Goal: Book appointment/travel/reservation

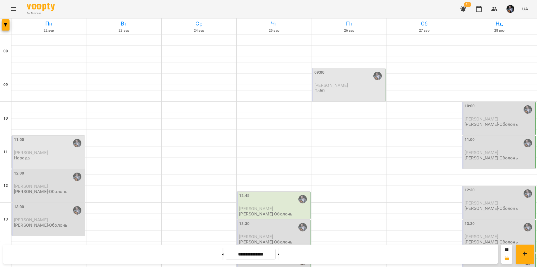
scroll to position [41, 0]
click at [58, 170] on div "12:00" at bounding box center [49, 176] width 70 height 13
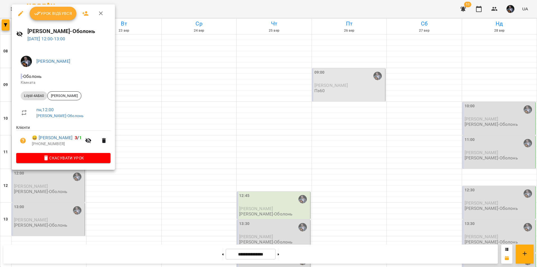
click at [150, 60] on div at bounding box center [268, 133] width 537 height 267
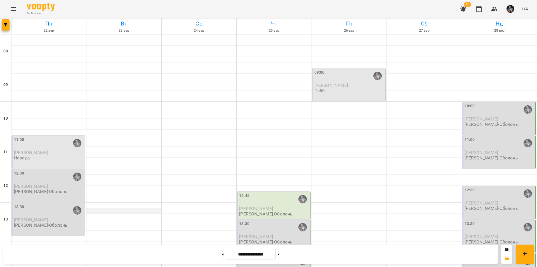
scroll to position [25, 0]
click at [222, 256] on button at bounding box center [222, 254] width 1 height 12
type input "**********"
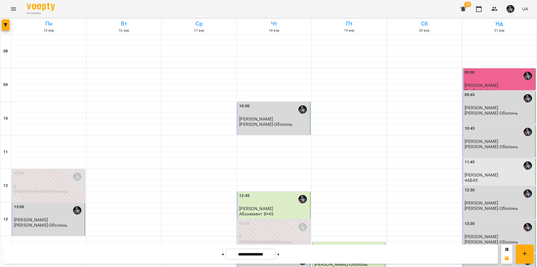
scroll to position [229, 0]
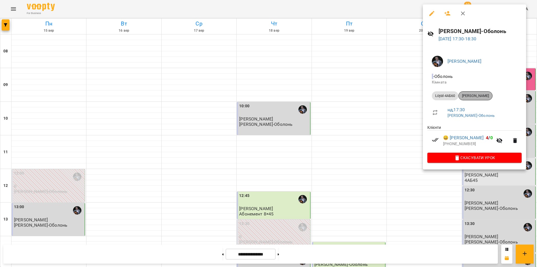
click at [489, 95] on span "[PERSON_NAME]" at bounding box center [476, 95] width 34 height 5
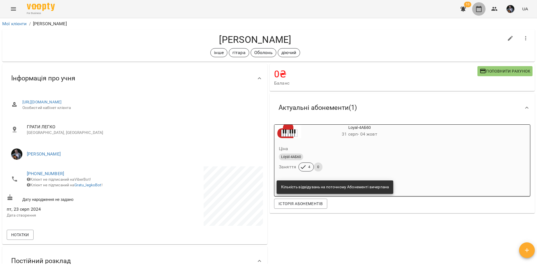
click at [479, 11] on icon "button" at bounding box center [479, 9] width 6 height 6
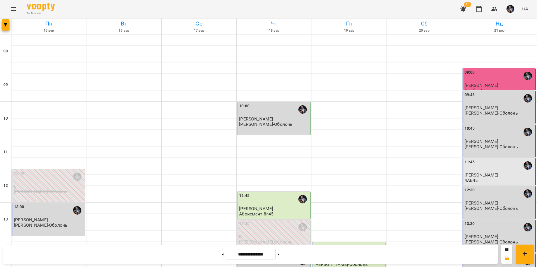
scroll to position [229, 0]
click at [279, 255] on button at bounding box center [278, 254] width 1 height 12
type input "**********"
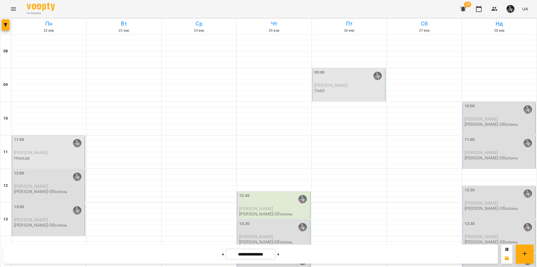
scroll to position [90, 0]
click at [46, 170] on div "12:00" at bounding box center [49, 176] width 70 height 13
